Goal: Task Accomplishment & Management: Use online tool/utility

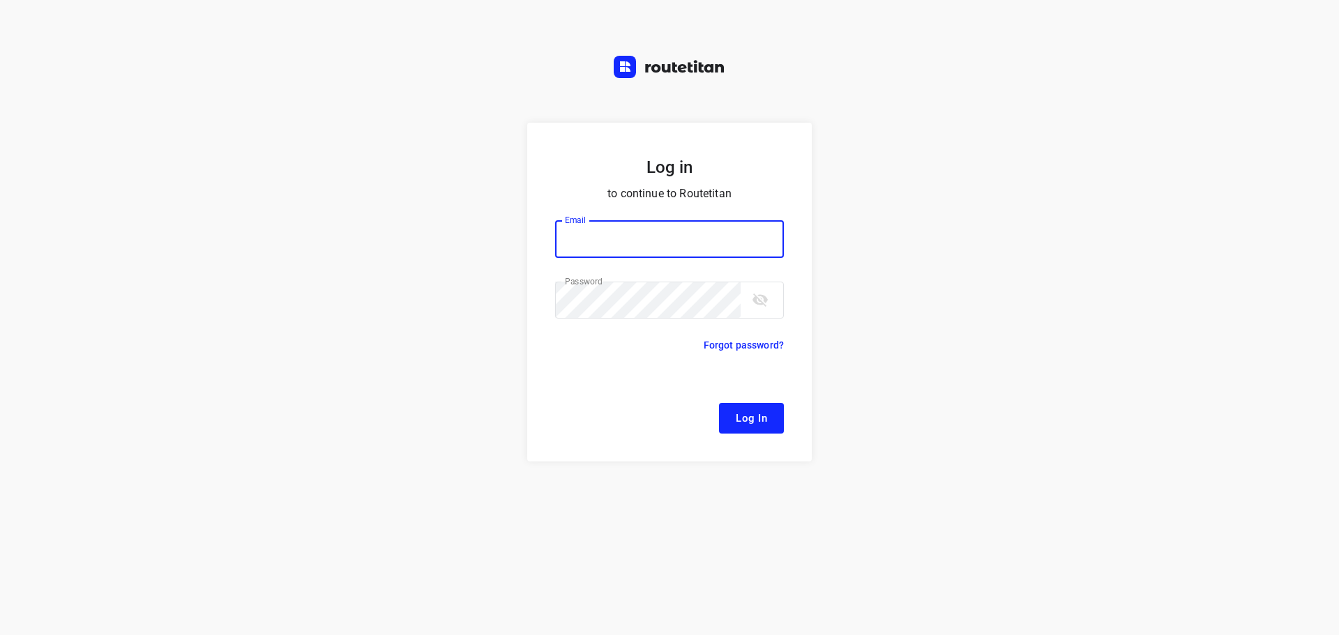
type input "[EMAIL_ADDRESS][DOMAIN_NAME]"
click at [753, 421] on span "Log In" at bounding box center [751, 418] width 31 height 18
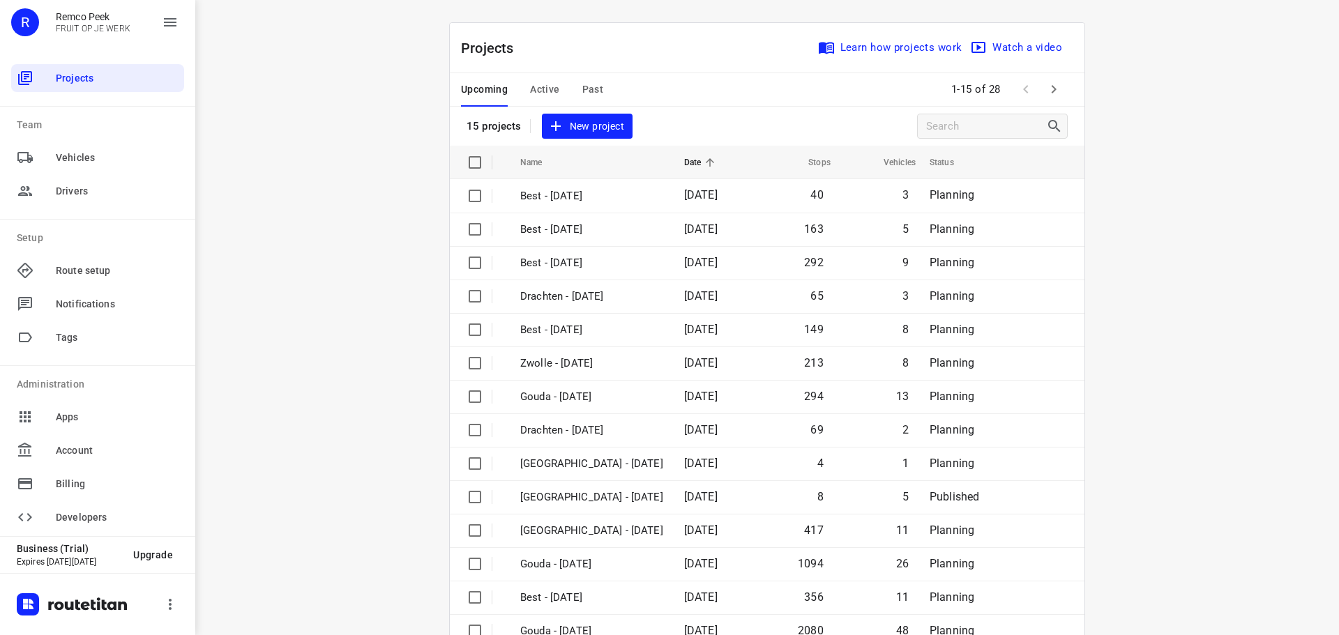
click at [541, 109] on div "Projects Learn how projects work Watch a video 15 projects New project" at bounding box center [767, 84] width 635 height 123
click at [538, 96] on span "Active" at bounding box center [544, 89] width 29 height 17
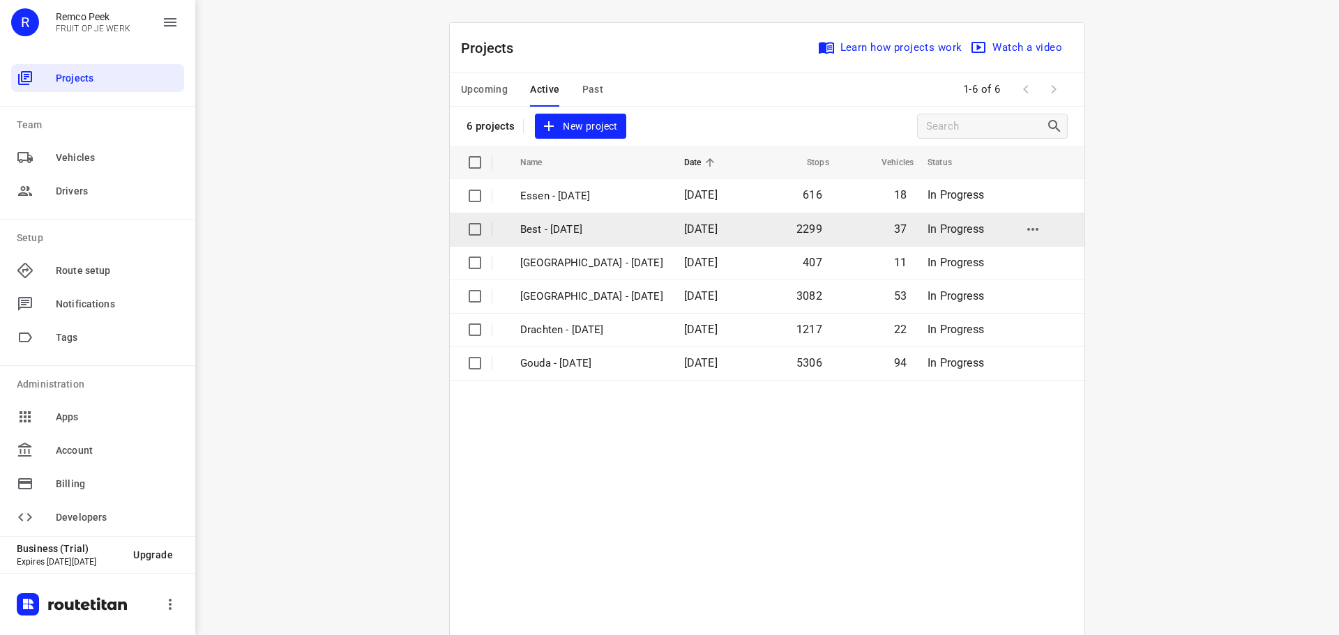
click at [552, 227] on p "Best - [DATE]" at bounding box center [591, 230] width 143 height 16
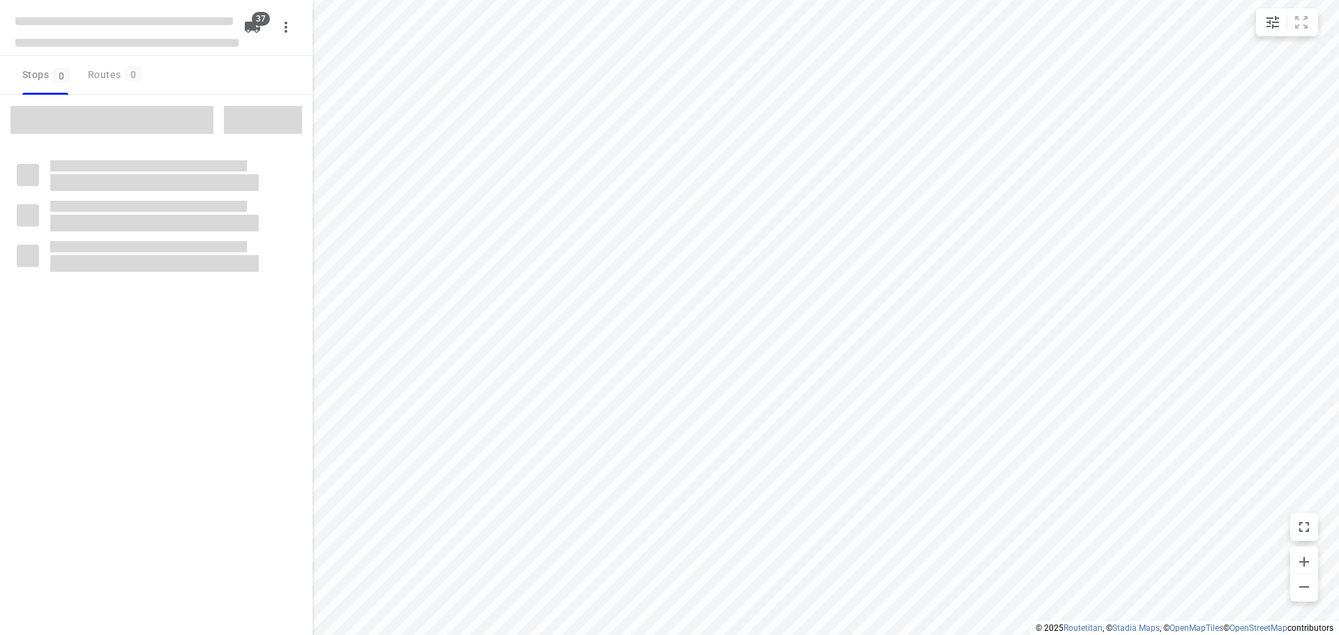
checkbox input "true"
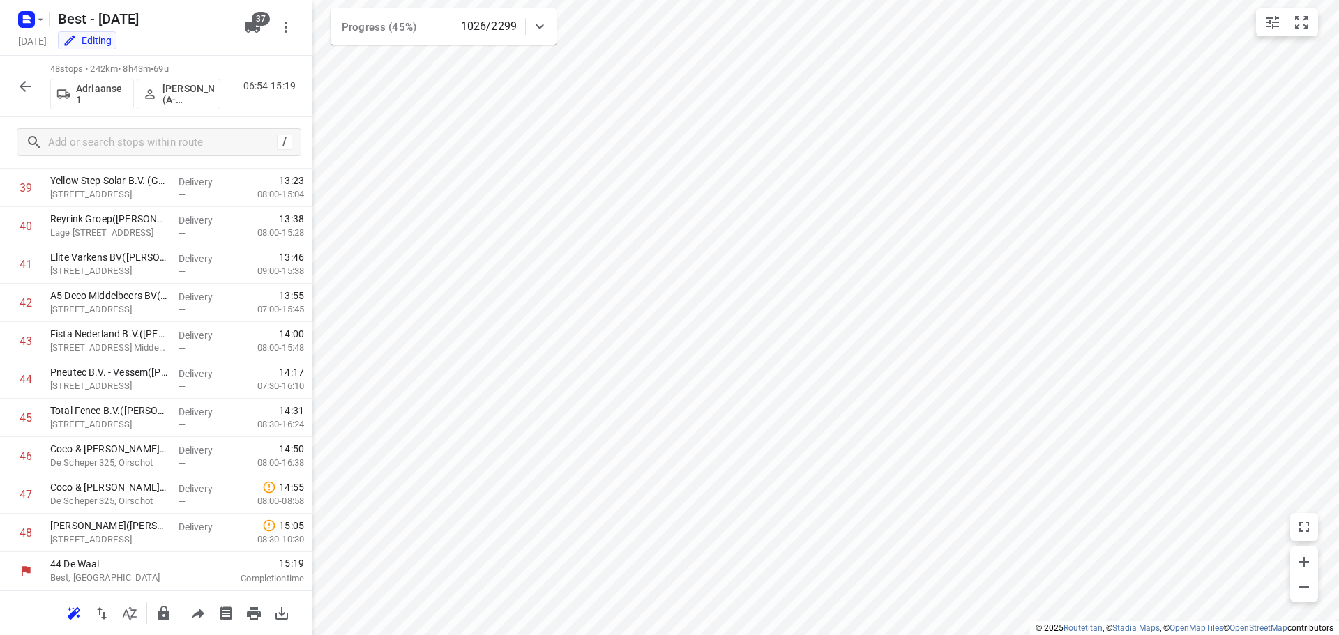
scroll to position [1526, 0]
click at [33, 80] on button "button" at bounding box center [25, 87] width 28 height 28
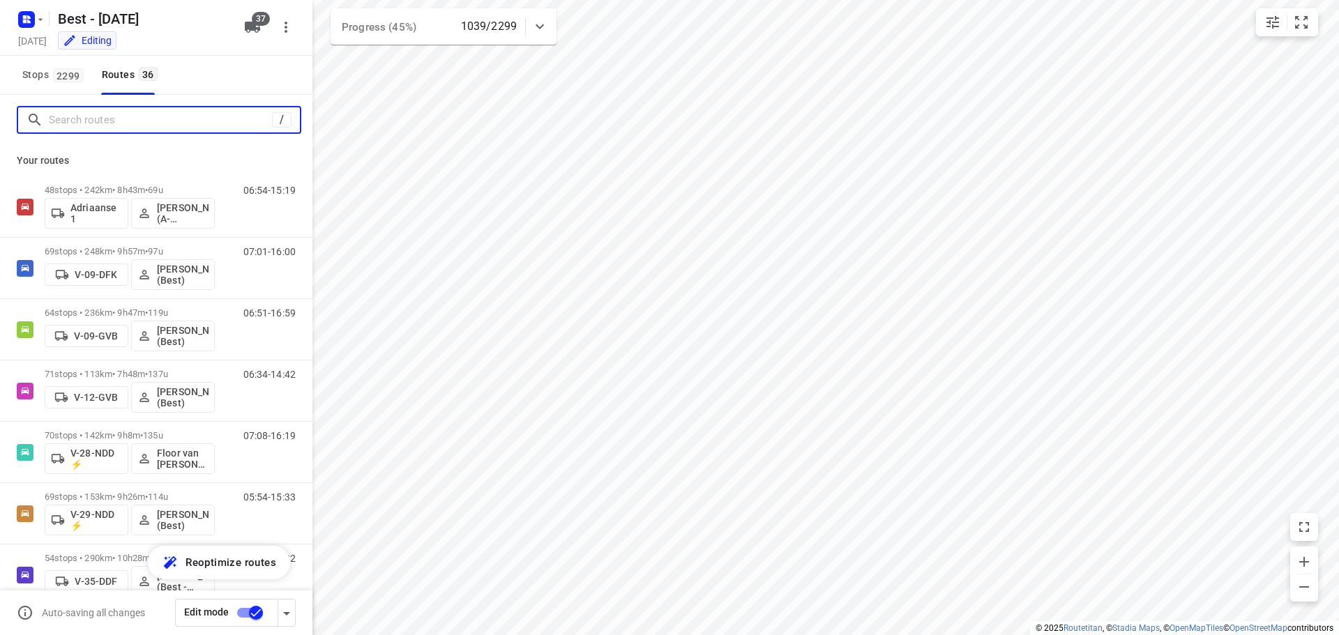
click at [94, 120] on input "Search routes" at bounding box center [160, 121] width 223 height 22
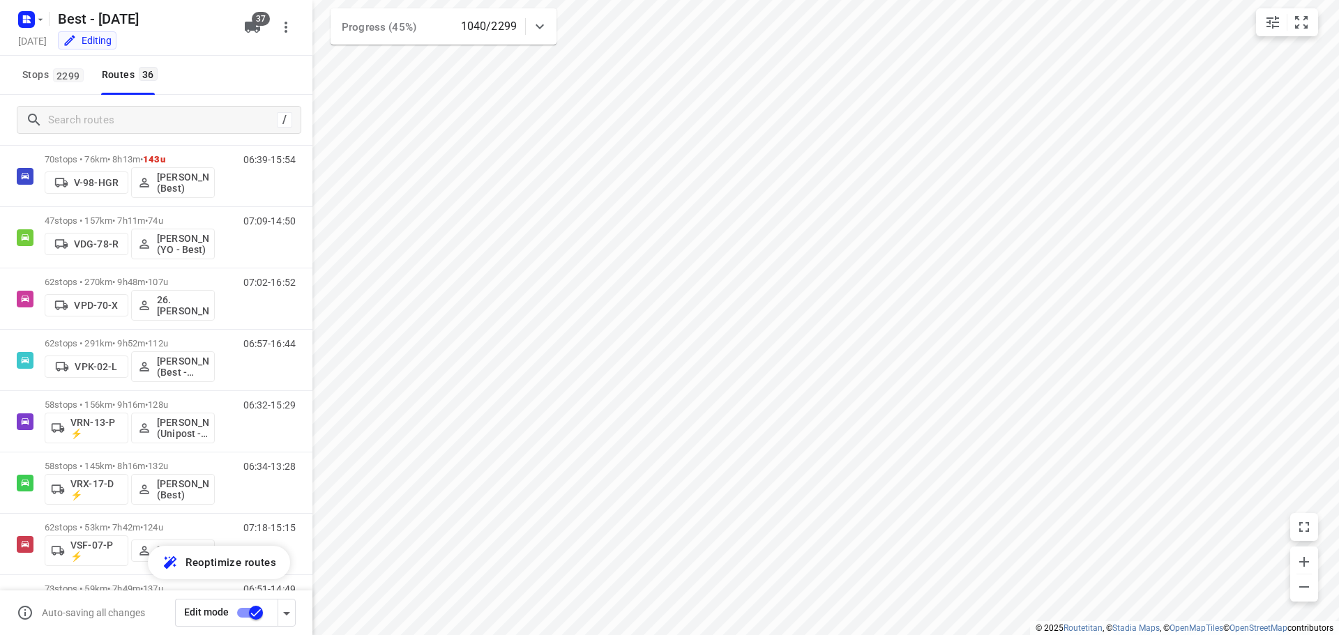
scroll to position [907, 0]
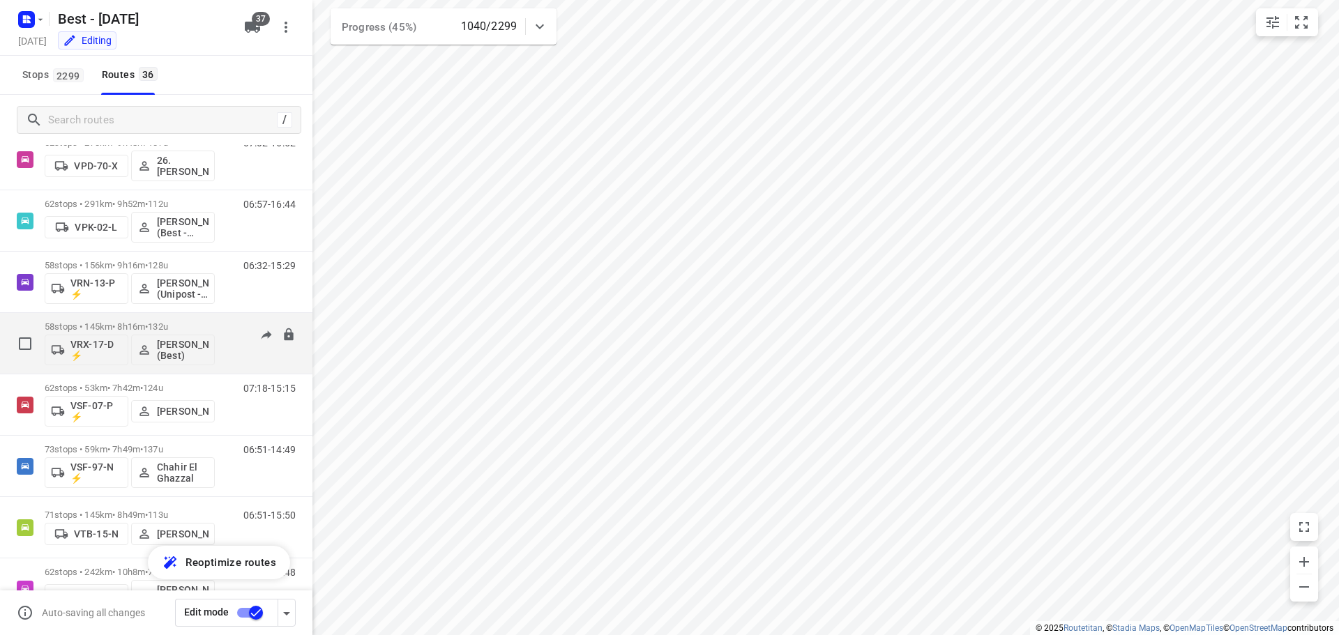
click at [143, 327] on p "58 stops • 145km • 8h16m • 132u" at bounding box center [130, 327] width 170 height 10
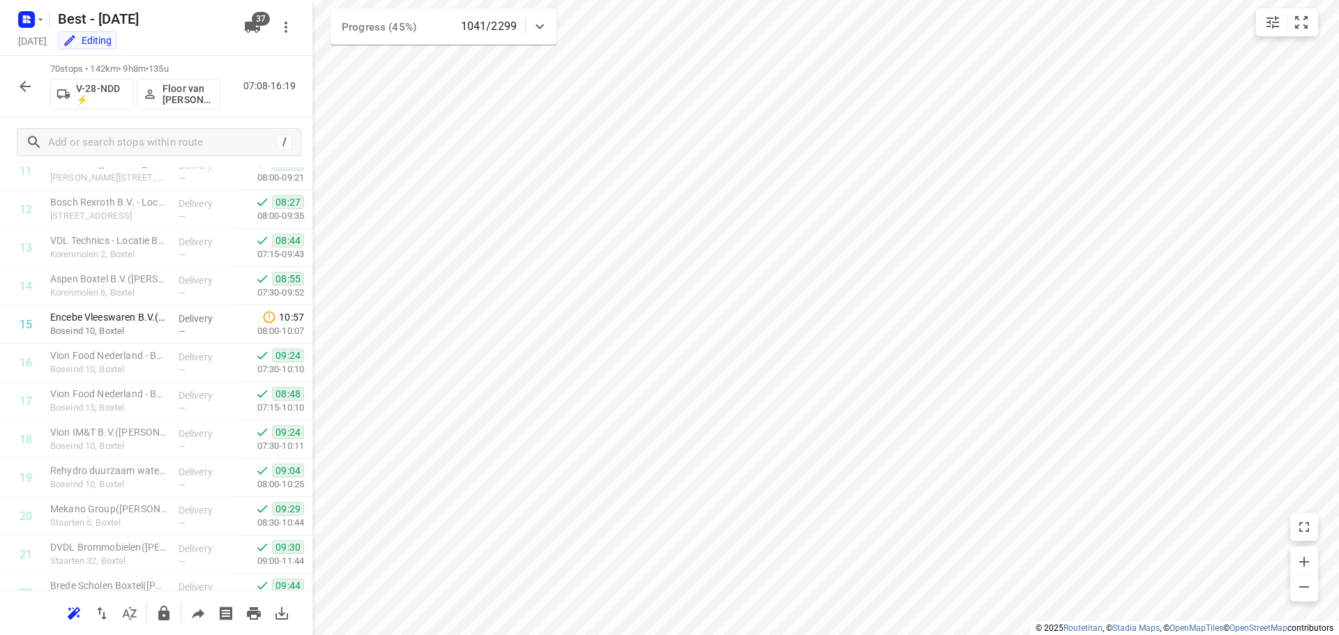
scroll to position [391, 0]
click at [211, 403] on p "Delivery" at bounding box center [205, 397] width 52 height 14
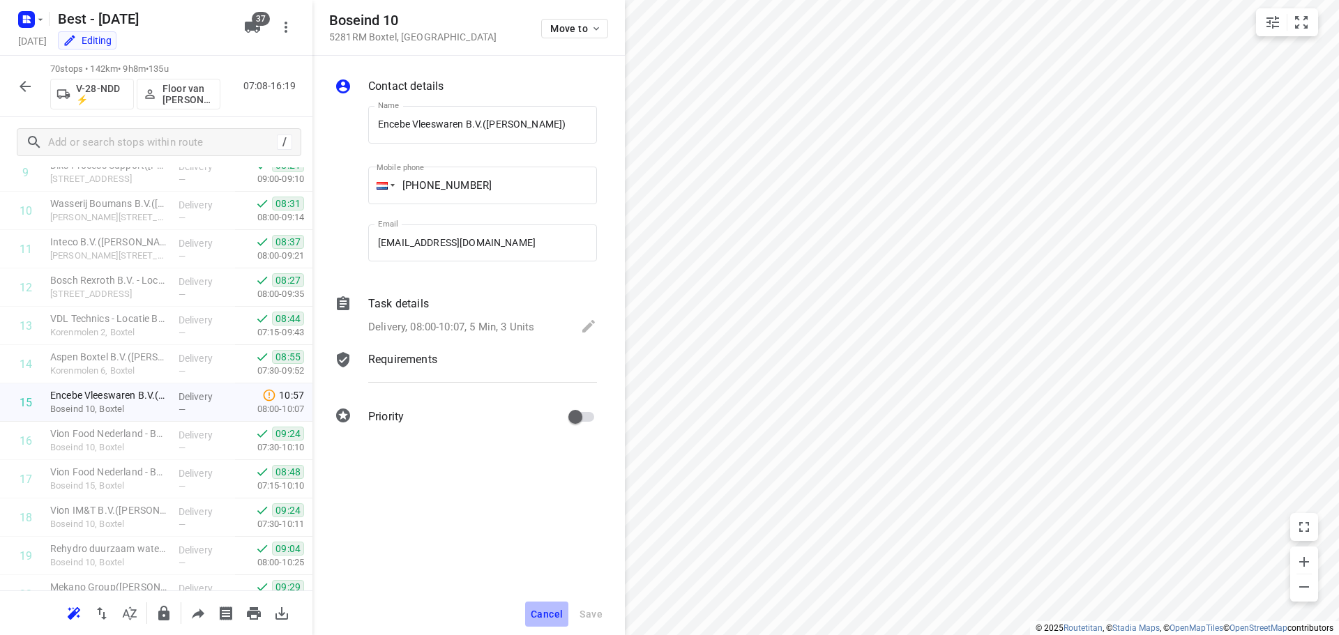
click at [535, 609] on span "Cancel" at bounding box center [547, 614] width 32 height 11
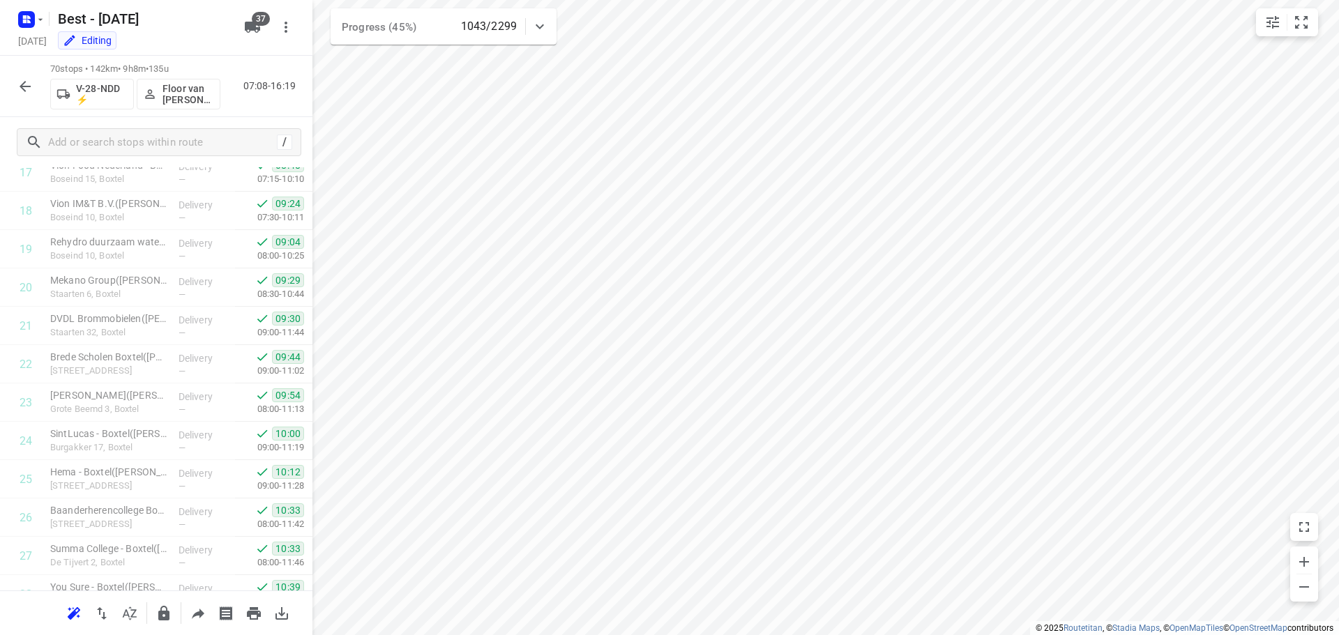
scroll to position [349, 0]
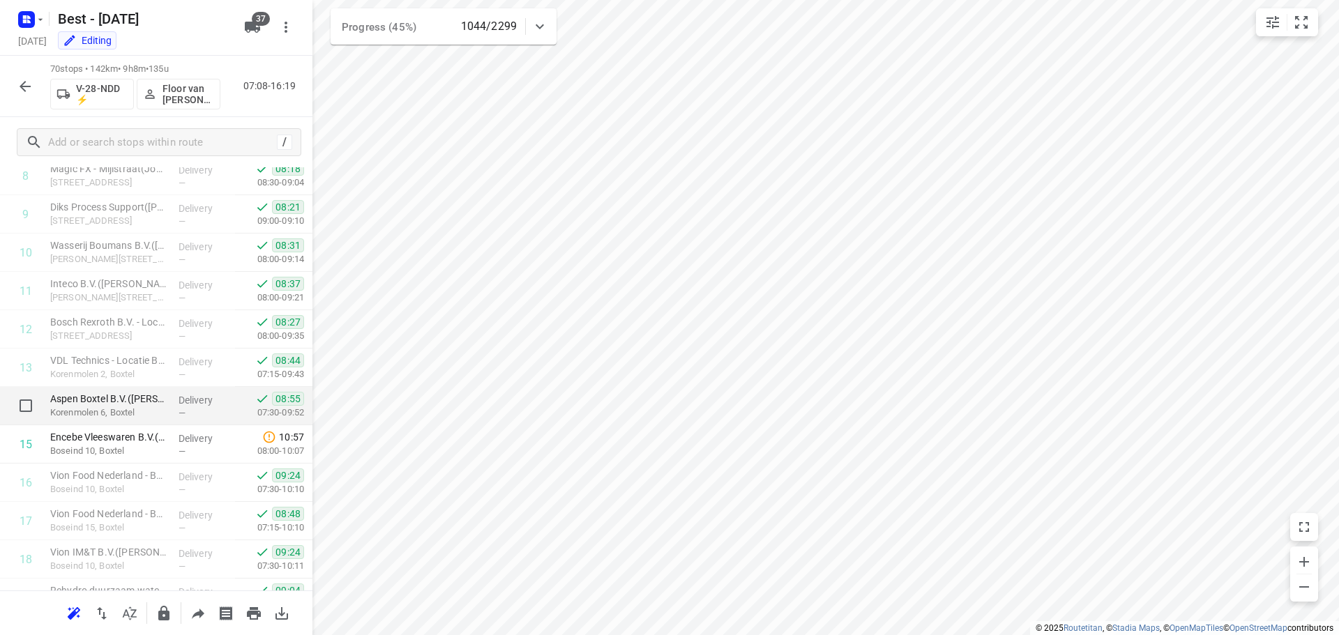
click at [142, 422] on div "Aspen Boxtel B.V.([PERSON_NAME]) Korenmolen 6, Boxtel" at bounding box center [109, 406] width 128 height 38
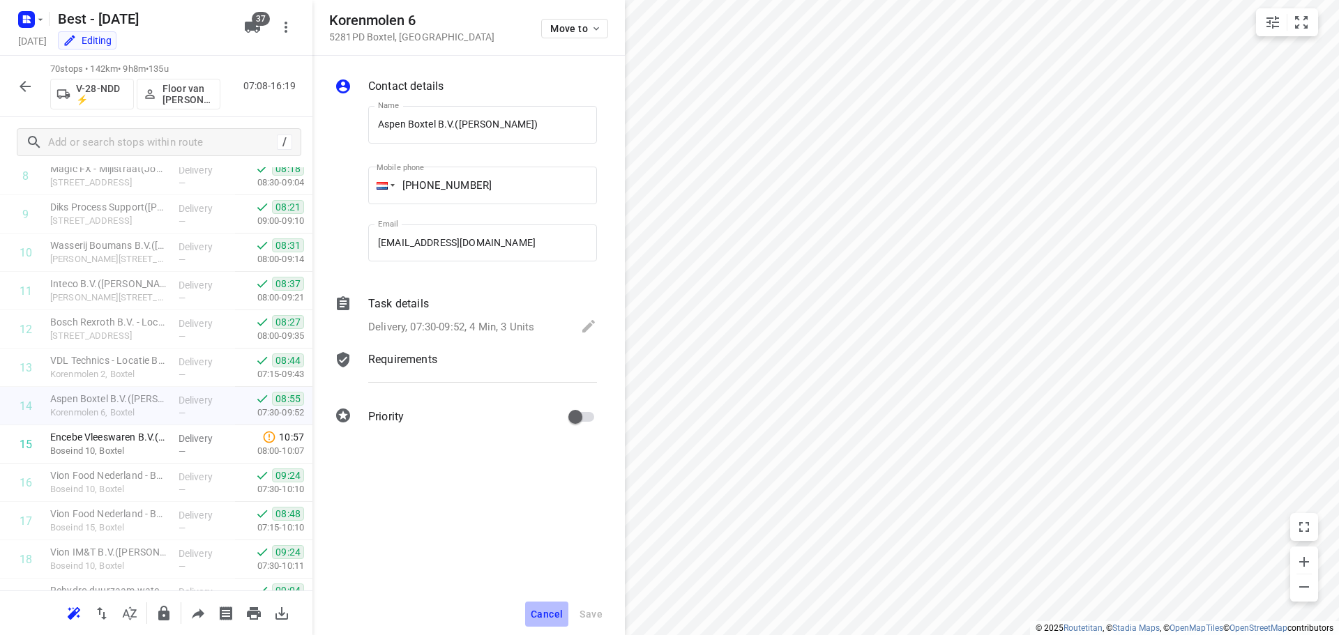
drag, startPoint x: 543, startPoint y: 607, endPoint x: 550, endPoint y: 581, distance: 26.6
click at [543, 605] on button "Cancel" at bounding box center [546, 614] width 43 height 25
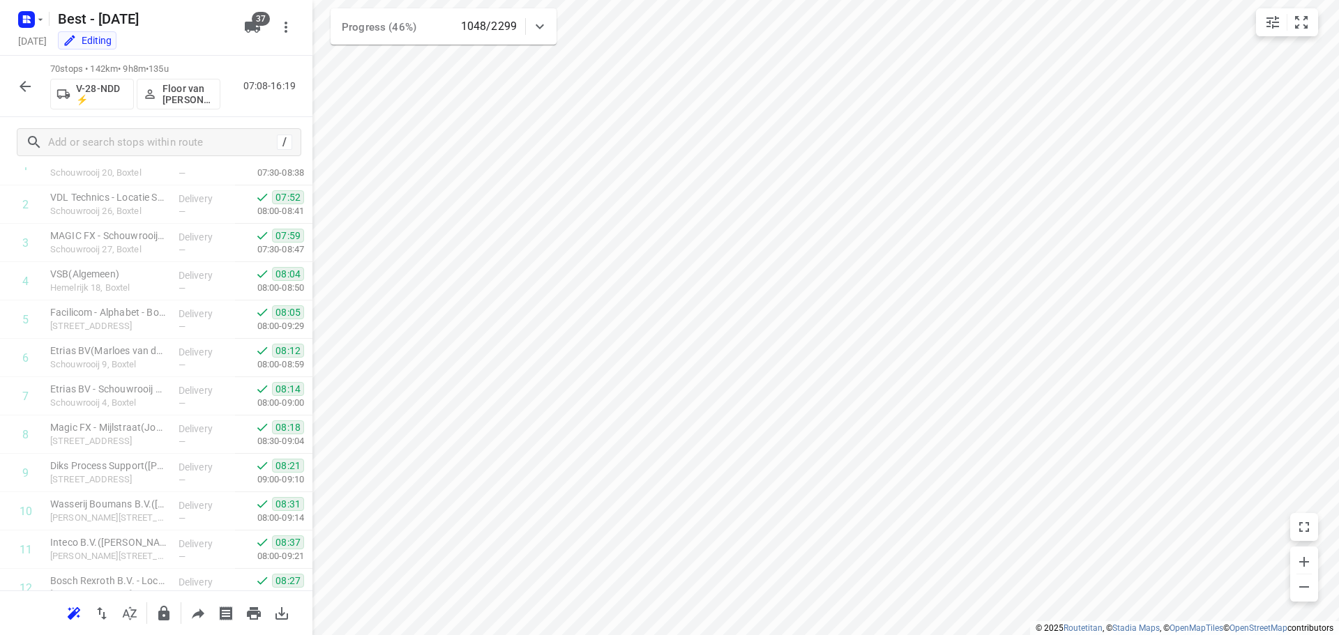
scroll to position [70, 0]
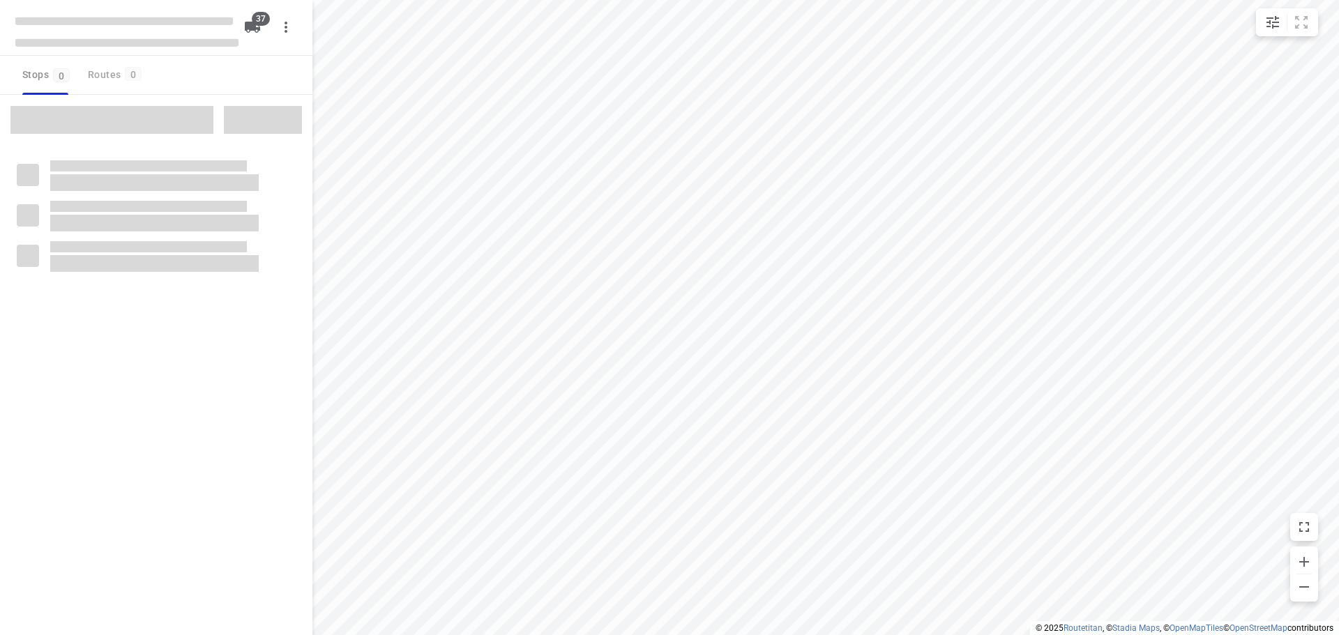
checkbox input "true"
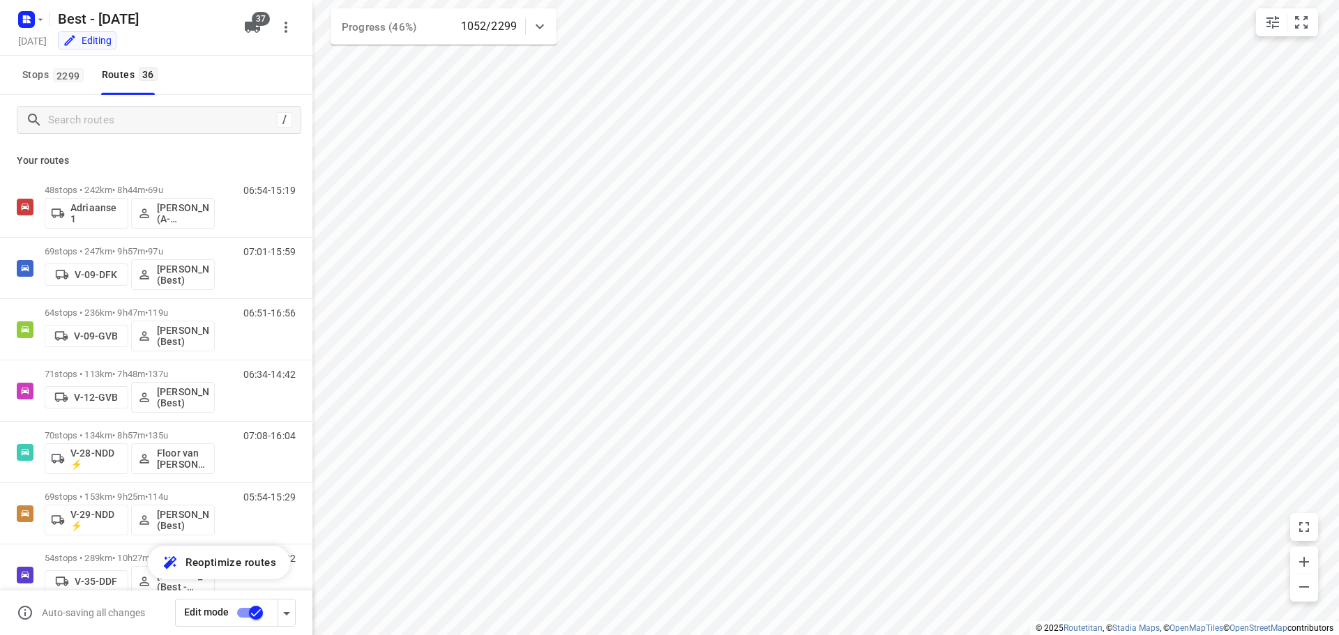
click at [120, 107] on div "/ Your routes 48 stops • 242km • 8h44m • 69u Adriaanse 1 Souliman Aoussar (A-fl…" at bounding box center [156, 343] width 312 height 496
click at [121, 107] on div "/" at bounding box center [159, 120] width 285 height 28
click at [135, 125] on input "Search routes" at bounding box center [160, 121] width 223 height 22
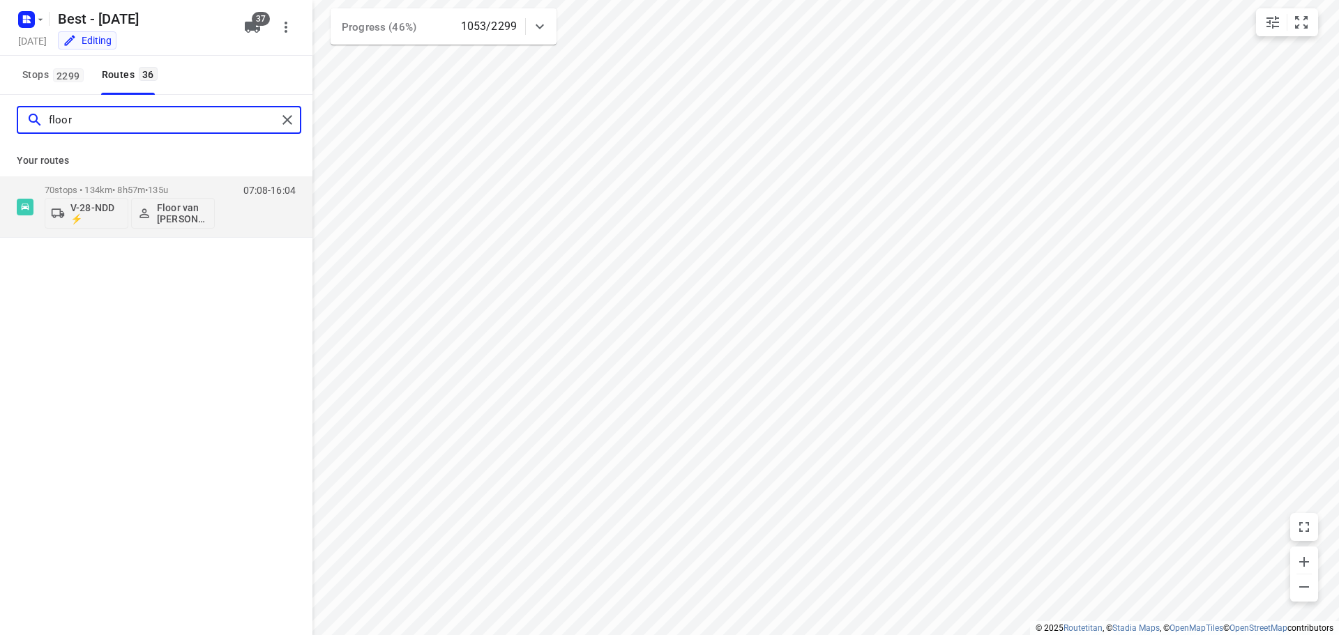
type input "floor"
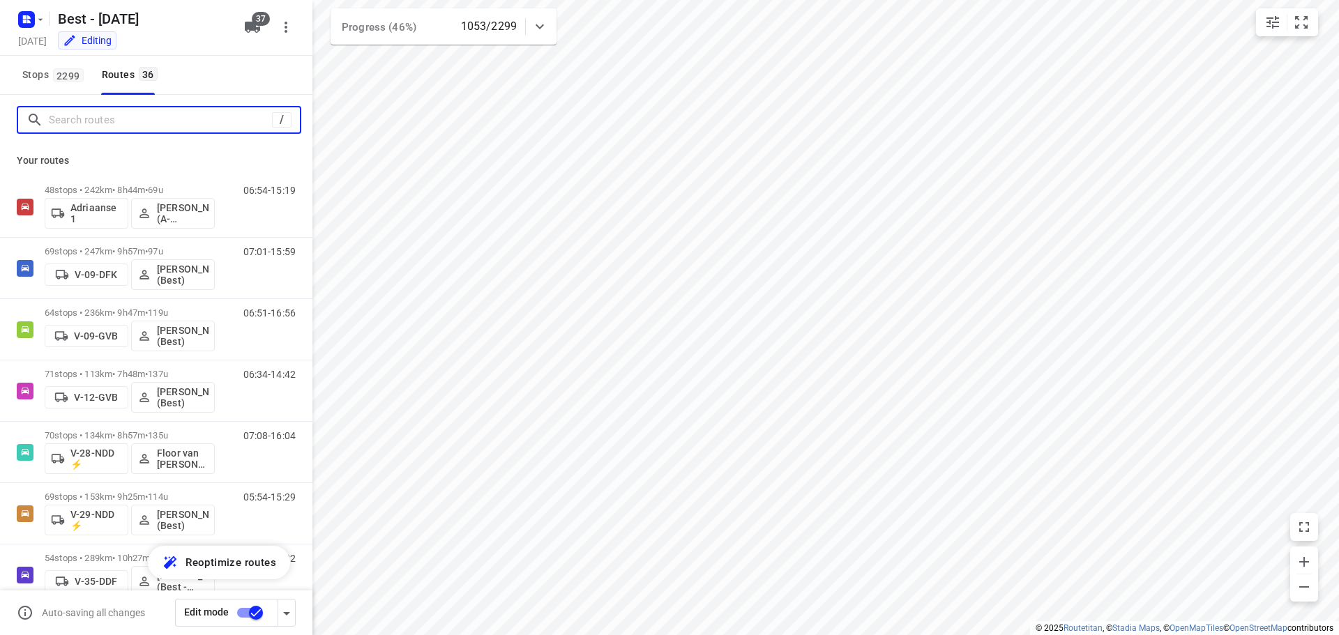
click at [195, 121] on input "Search routes" at bounding box center [160, 121] width 223 height 22
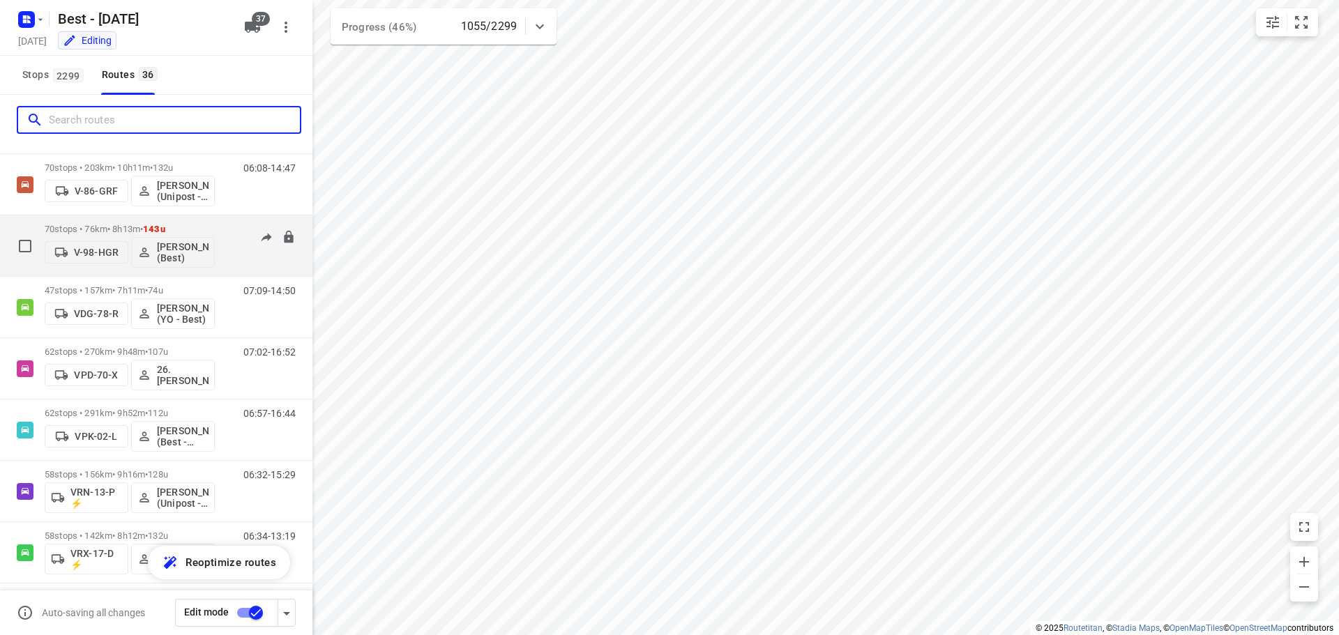
scroll to position [837, 0]
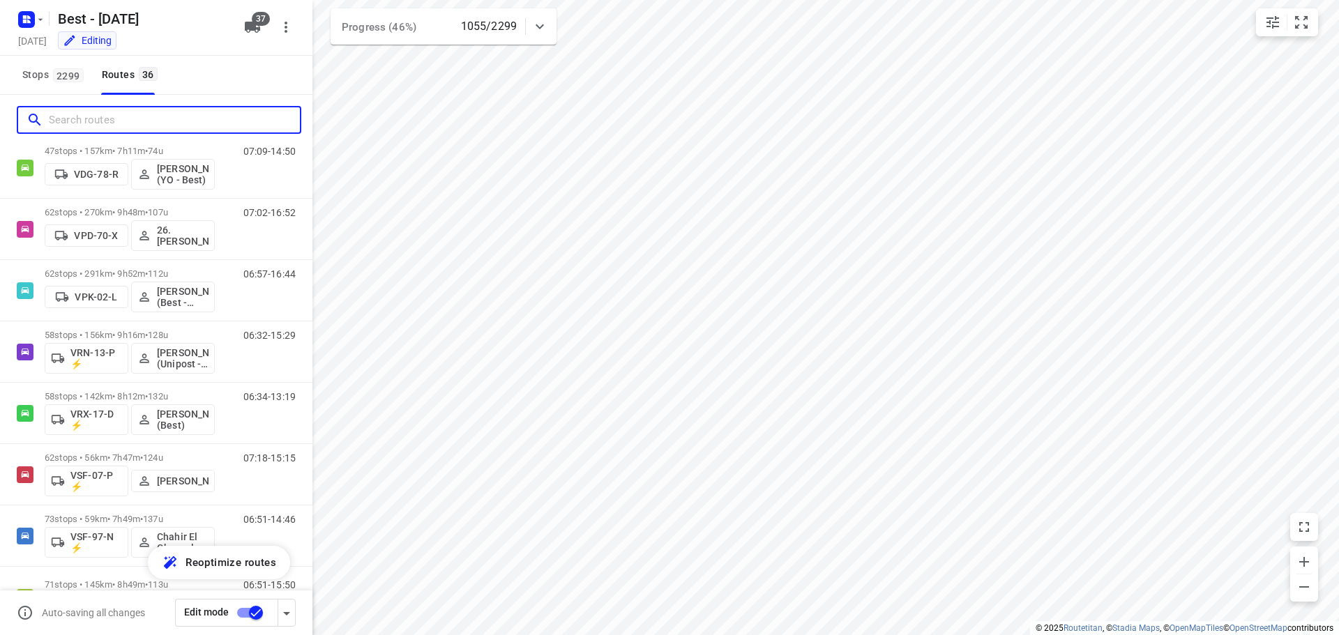
click at [177, 114] on input "Search routes" at bounding box center [174, 121] width 251 height 22
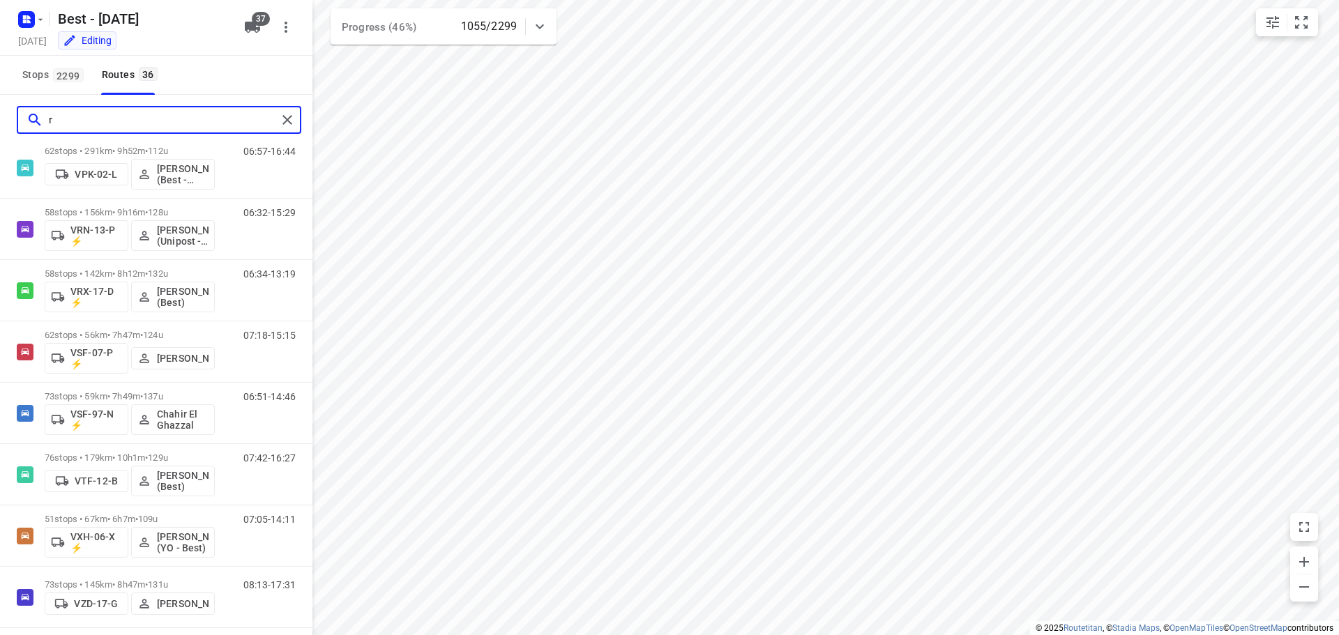
scroll to position [0, 0]
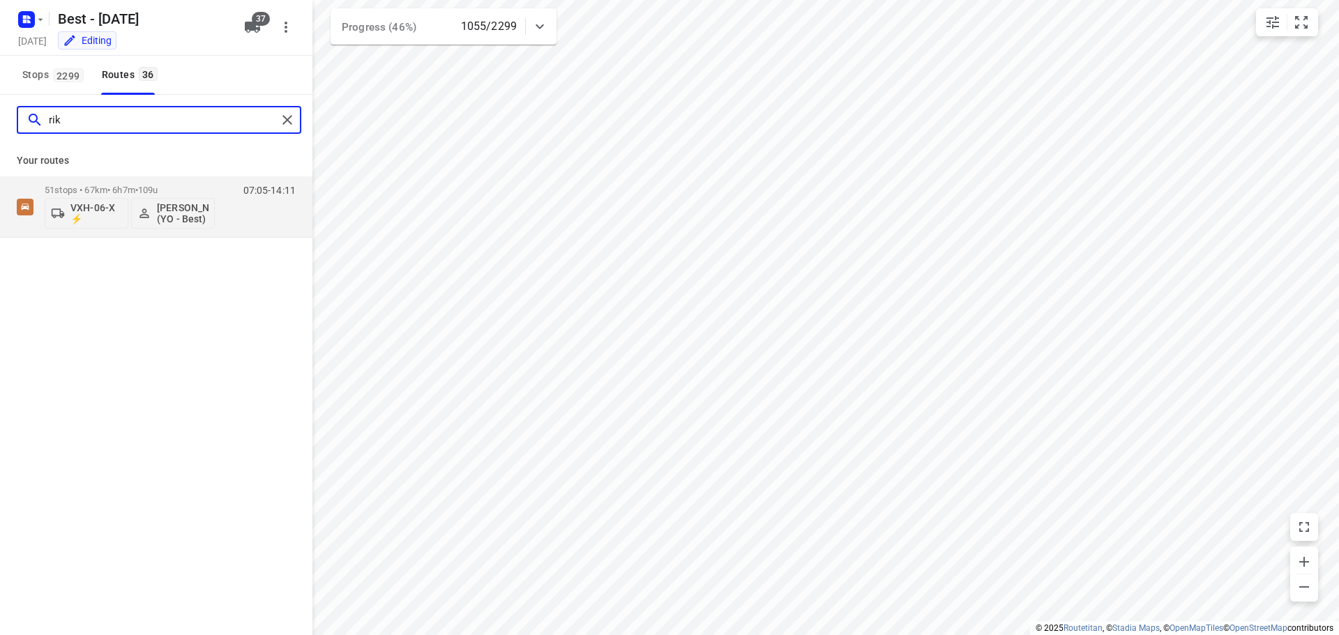
type input "rik"
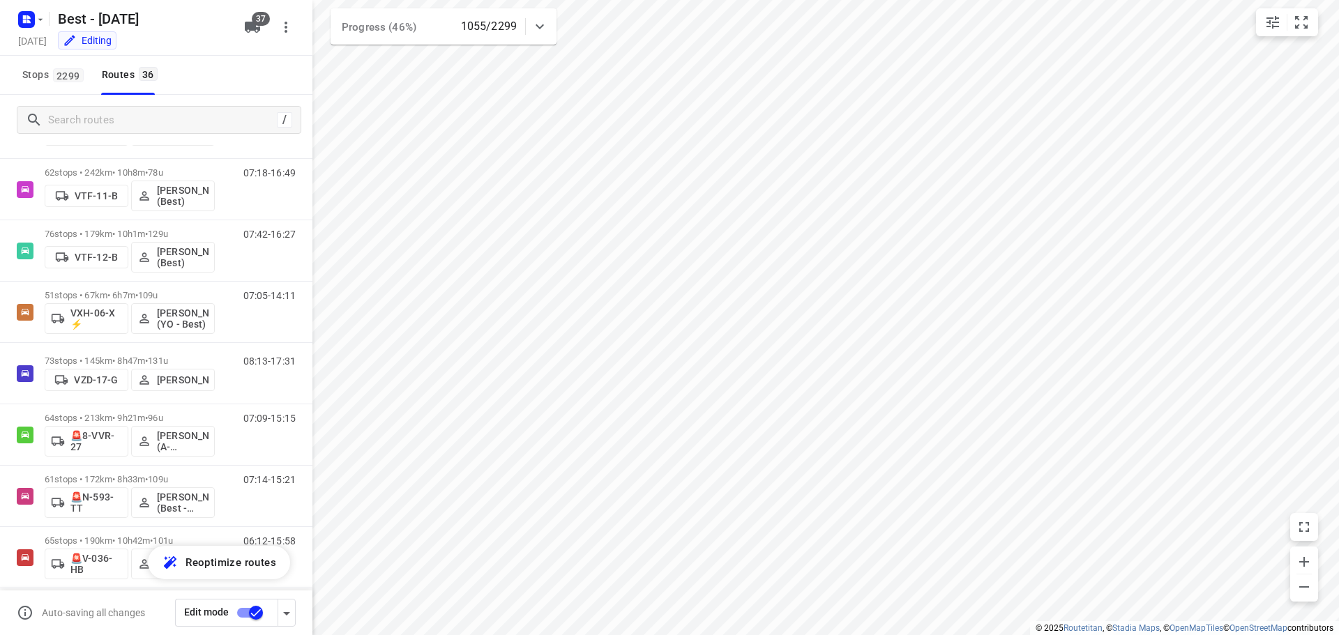
scroll to position [1325, 0]
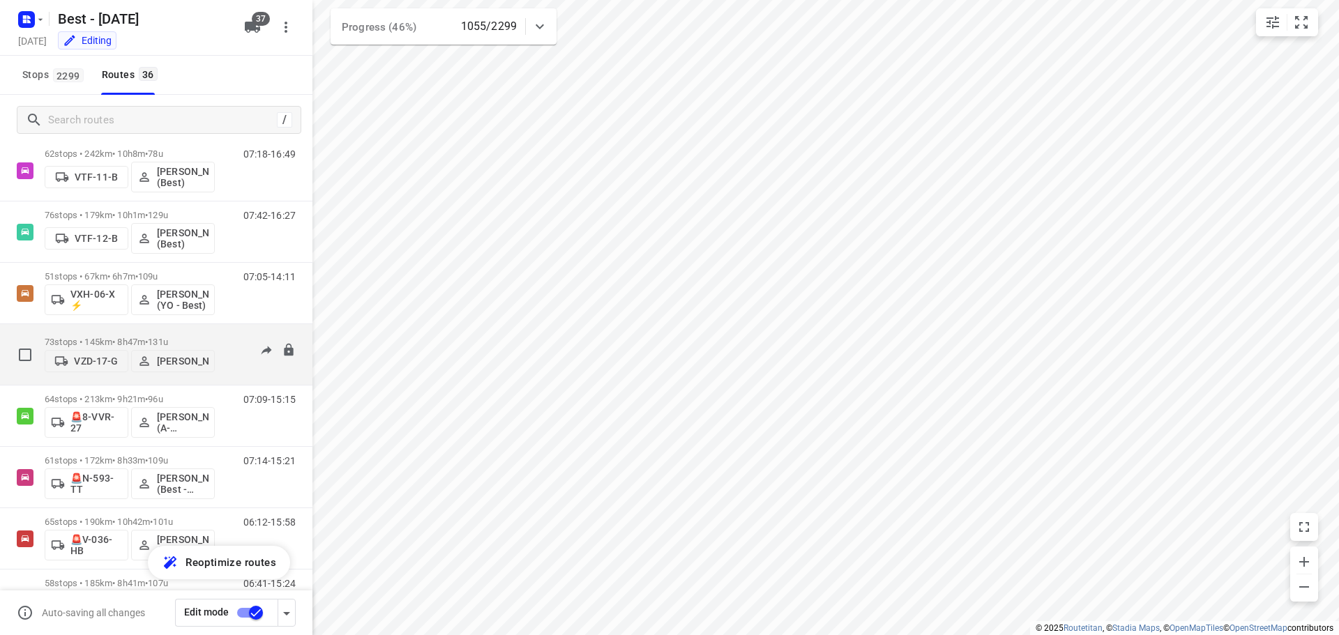
click at [126, 330] on div "73 stops • 145km • 8h47m • 131u VZD-17-G Lisa van Rosmalen" at bounding box center [130, 355] width 170 height 50
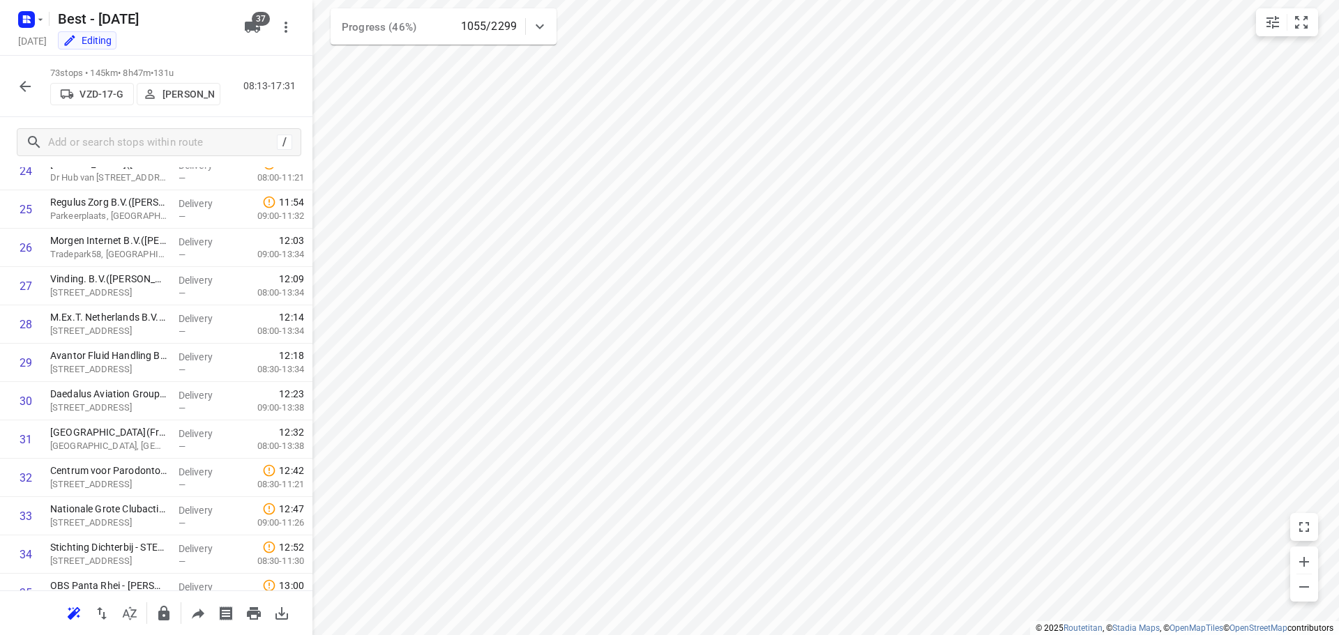
scroll to position [2485, 0]
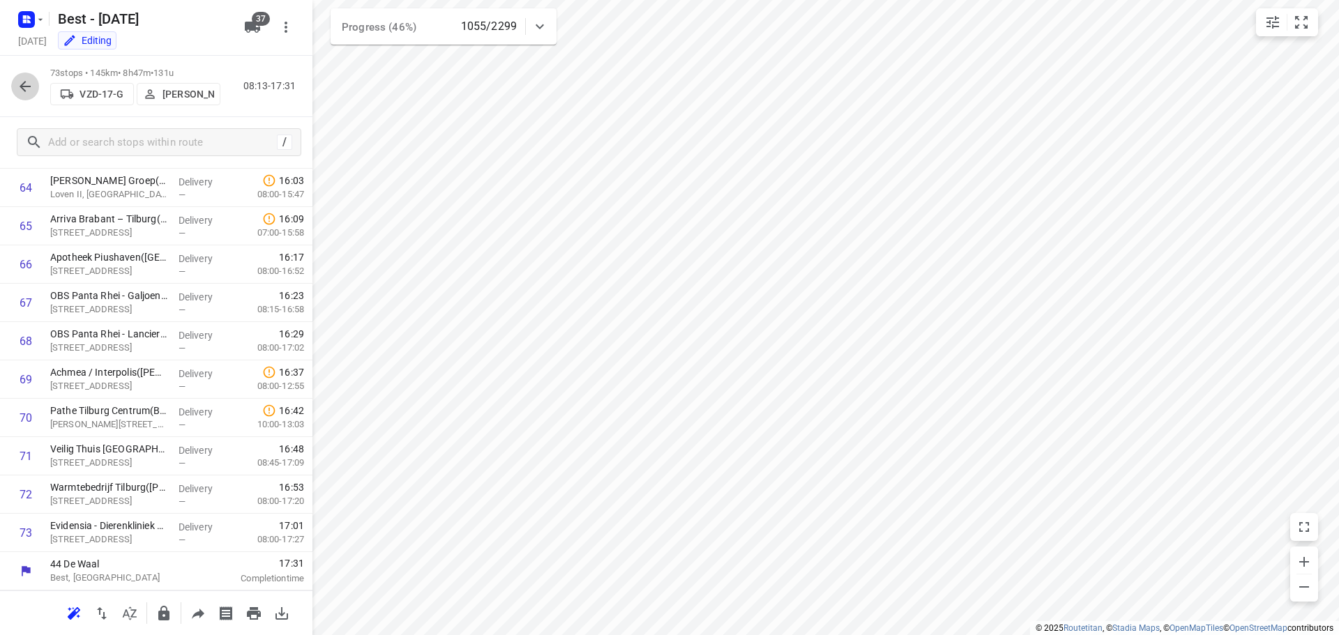
click at [36, 85] on button "button" at bounding box center [25, 87] width 28 height 28
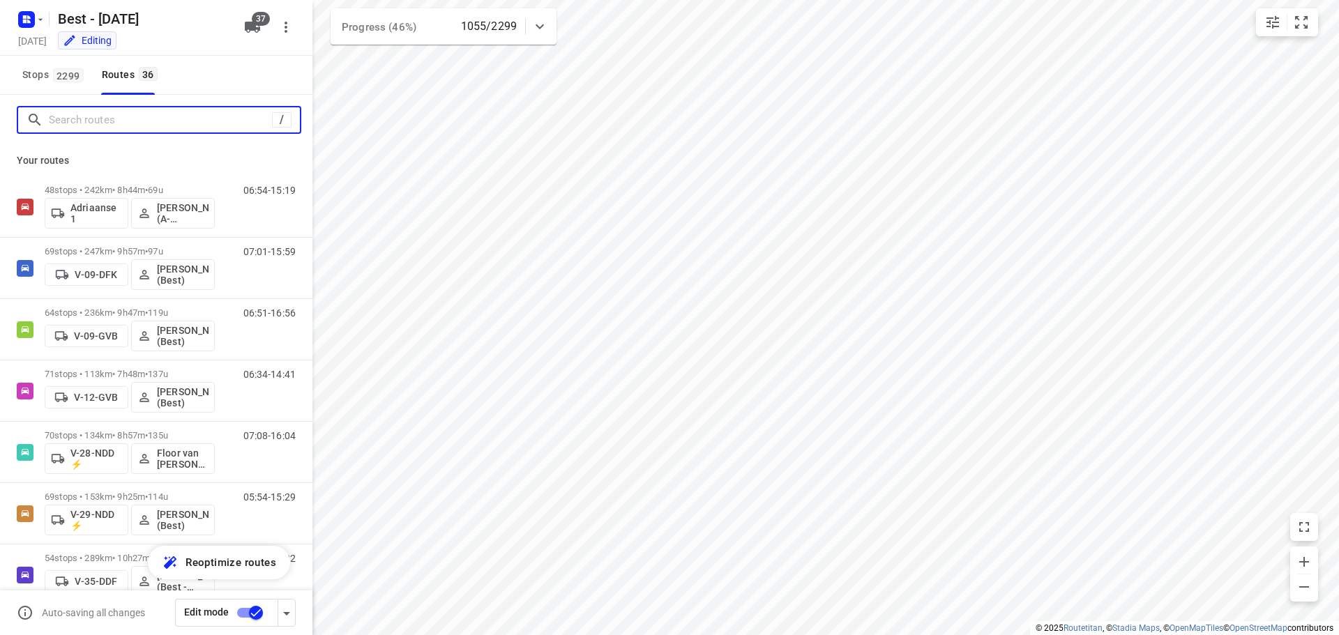
click at [220, 124] on input "Search routes" at bounding box center [160, 121] width 223 height 22
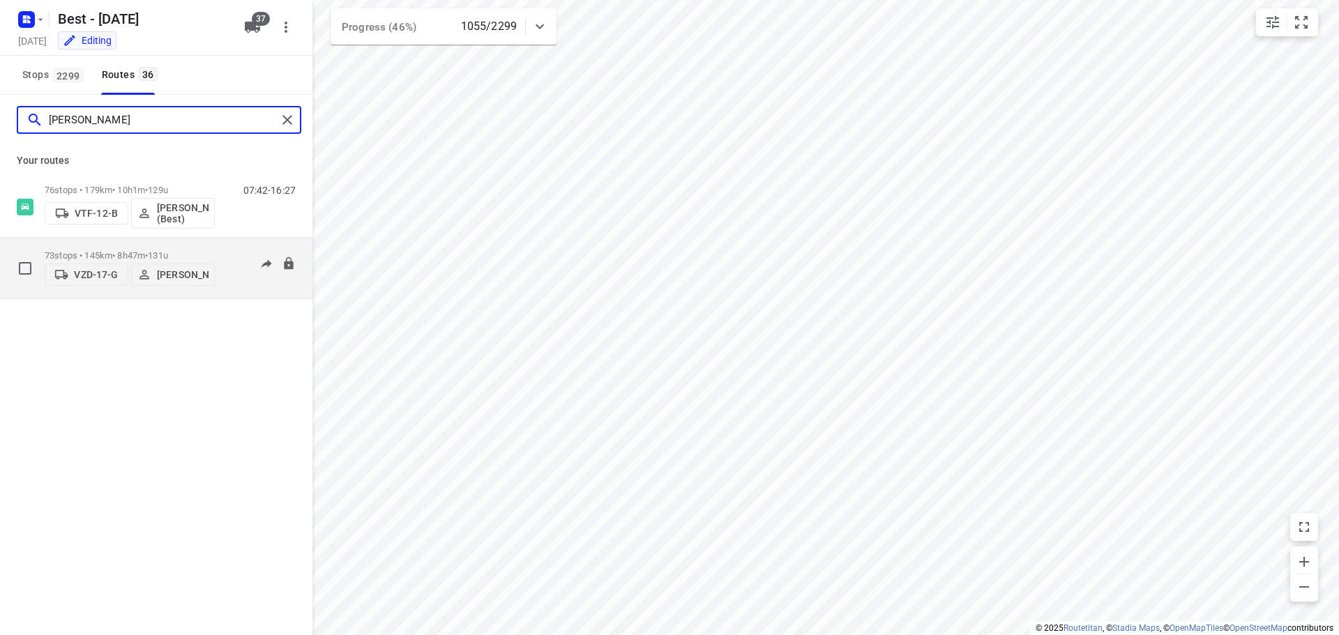
type input "lisa"
click at [148, 250] on span "•" at bounding box center [146, 255] width 3 height 10
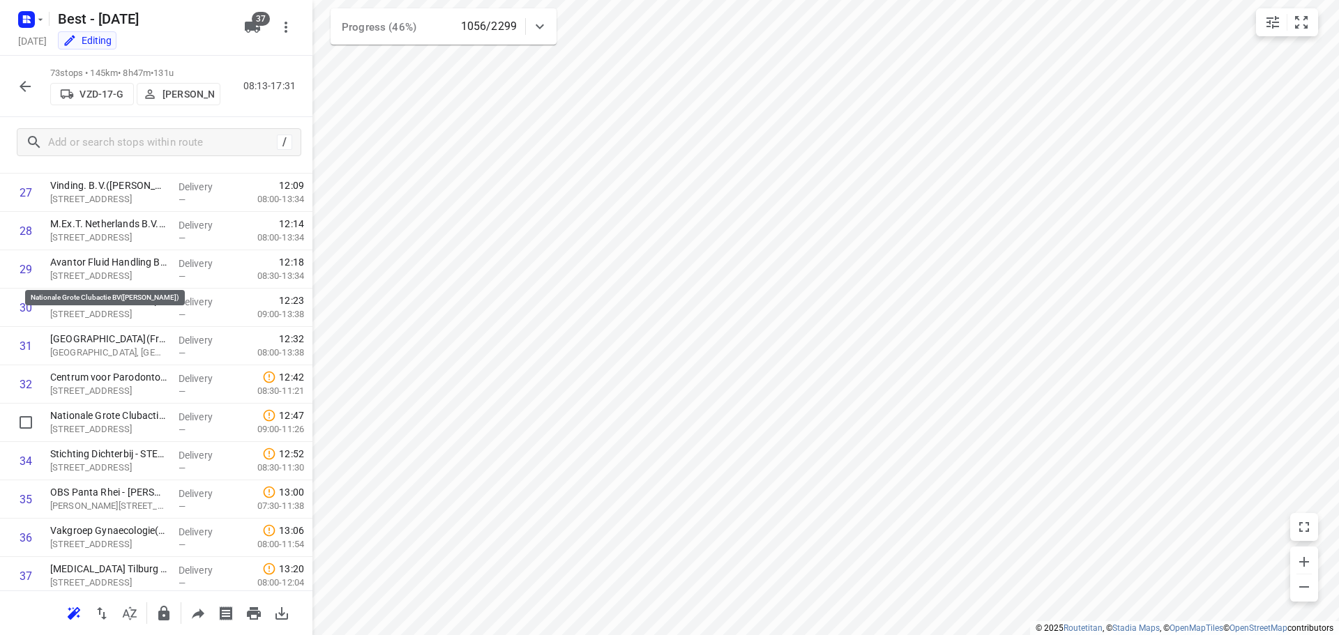
scroll to position [1203, 0]
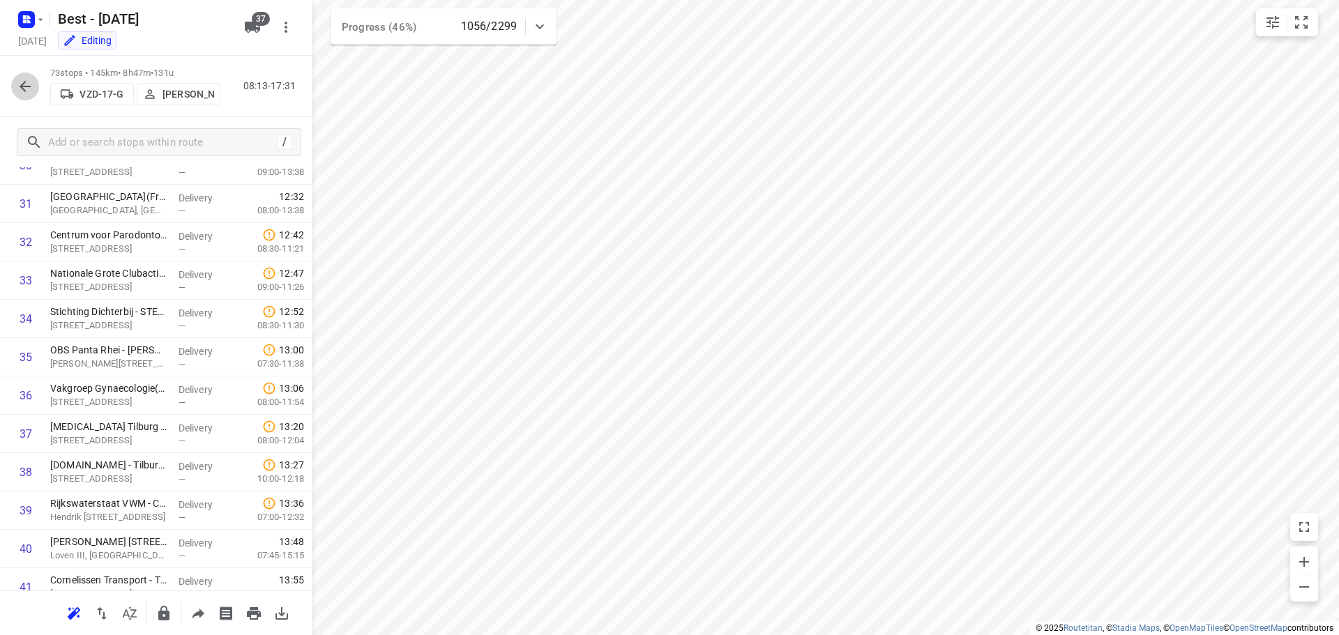
click at [17, 94] on icon "button" at bounding box center [25, 86] width 17 height 17
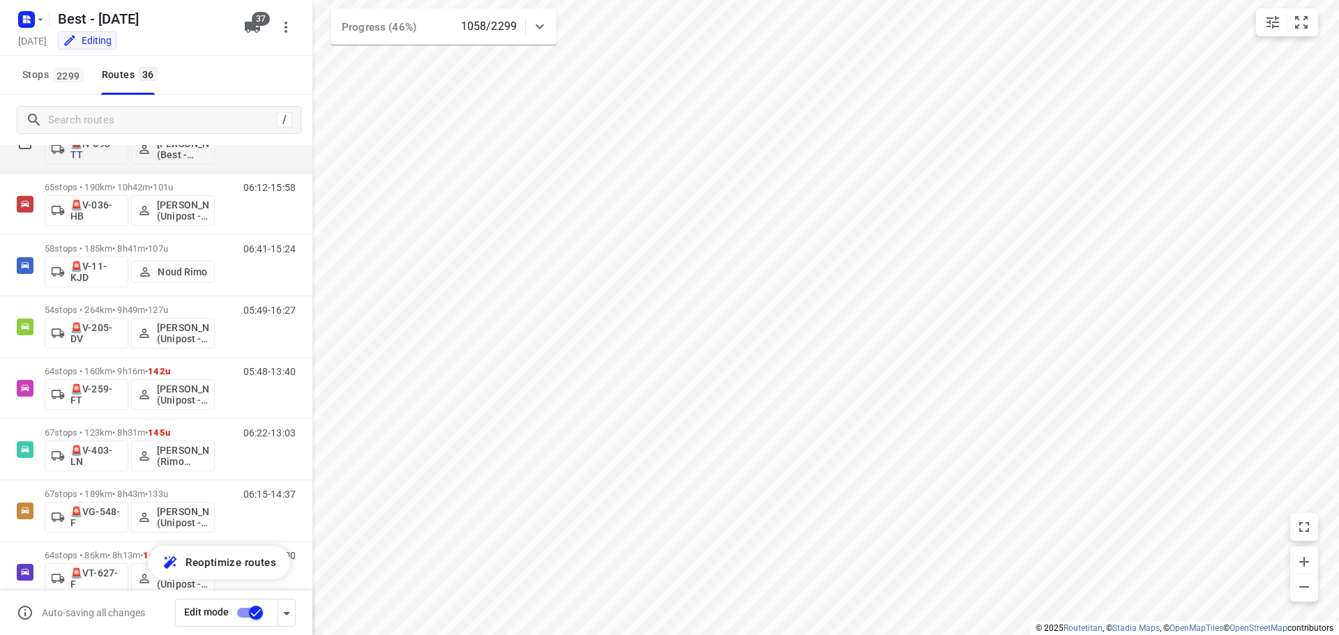
scroll to position [1809, 0]
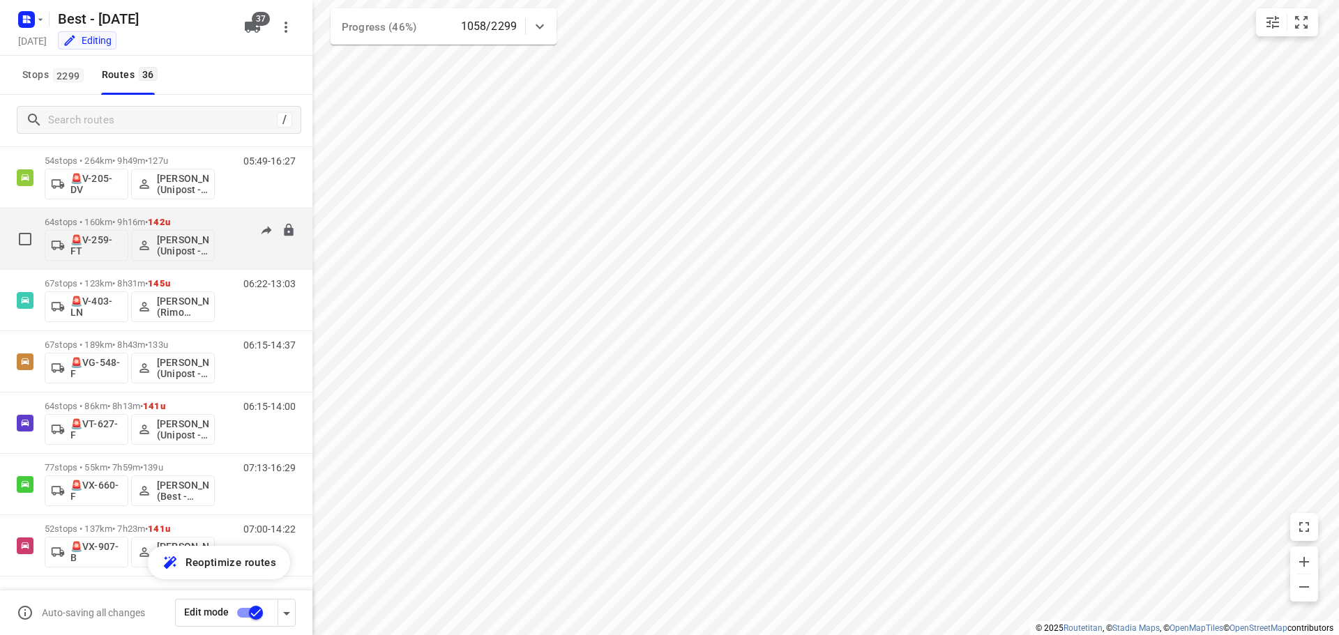
click at [230, 239] on div "05:48-13:40" at bounding box center [261, 242] width 70 height 51
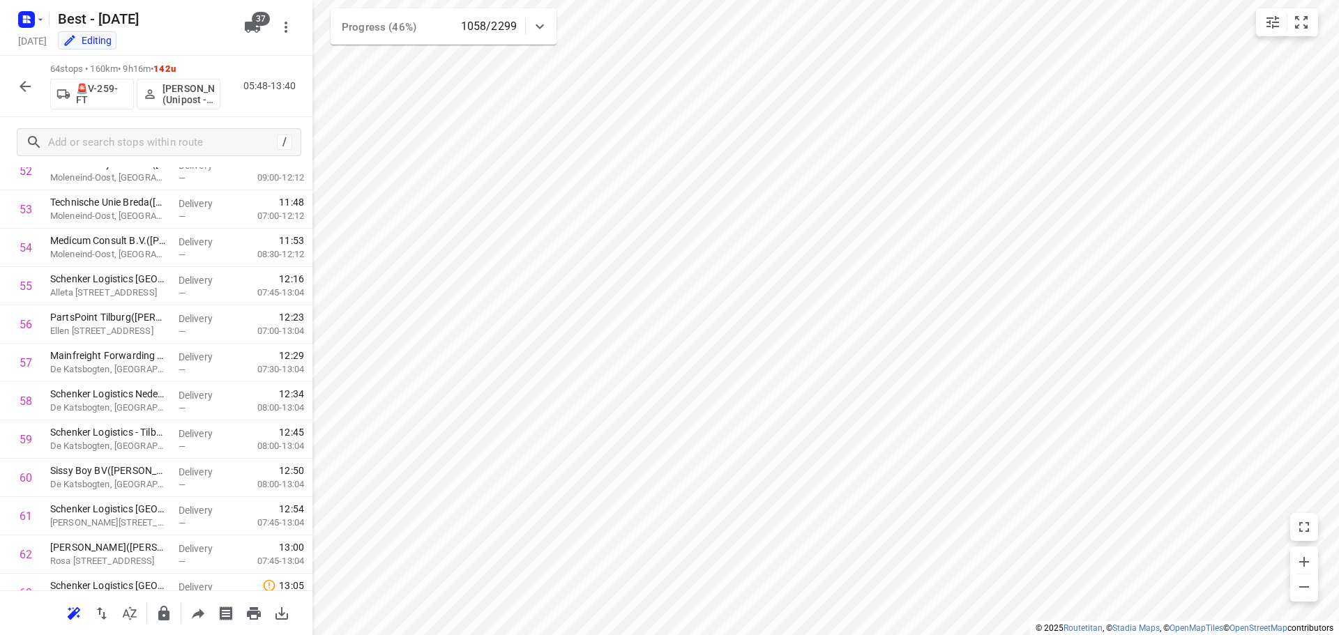
scroll to position [2140, 0]
